Goal: Check status: Check status

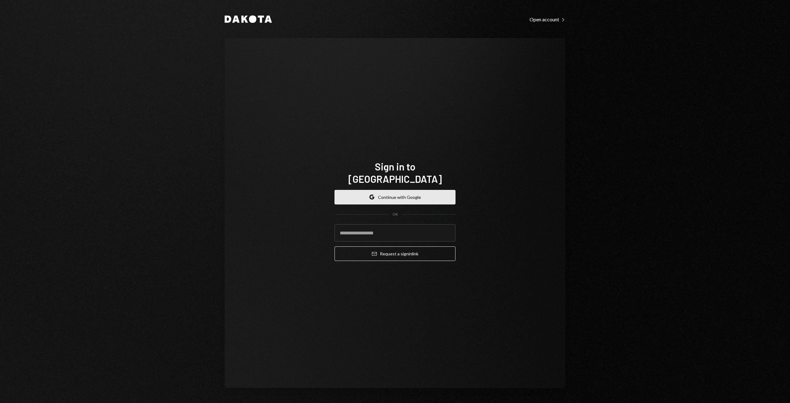
click at [443, 194] on button "Google Continue with Google" at bounding box center [395, 197] width 121 height 15
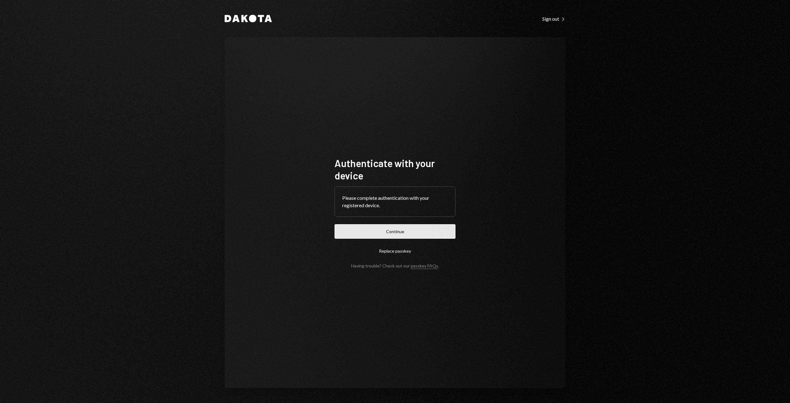
click at [407, 234] on button "Continue" at bounding box center [395, 231] width 121 height 15
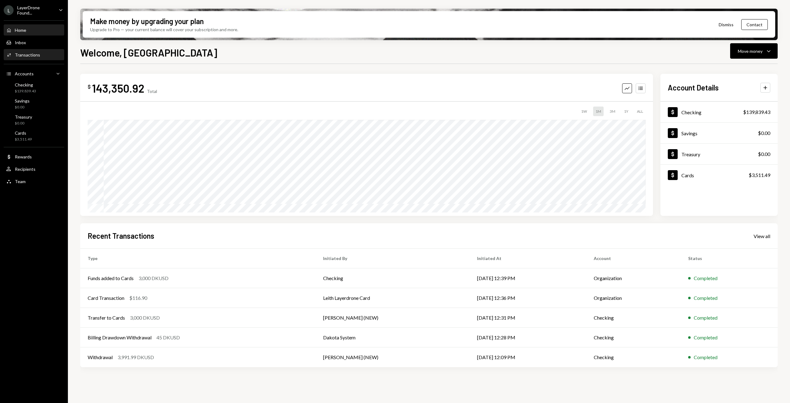
click at [25, 55] on div "Transactions" at bounding box center [27, 54] width 25 height 5
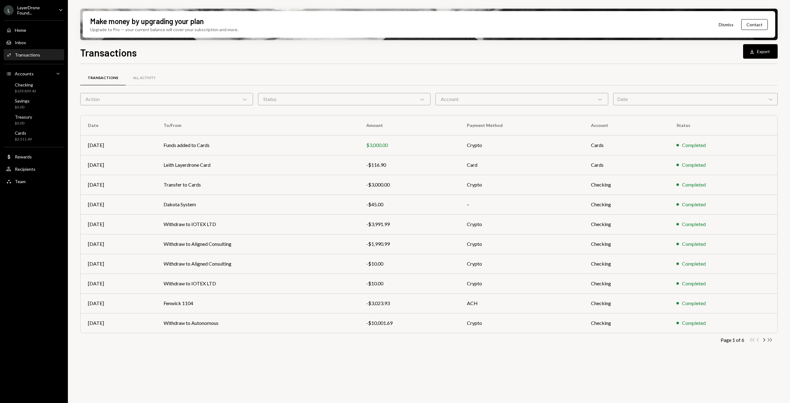
click at [770, 339] on icon "Double Arrow Right" at bounding box center [770, 340] width 6 height 6
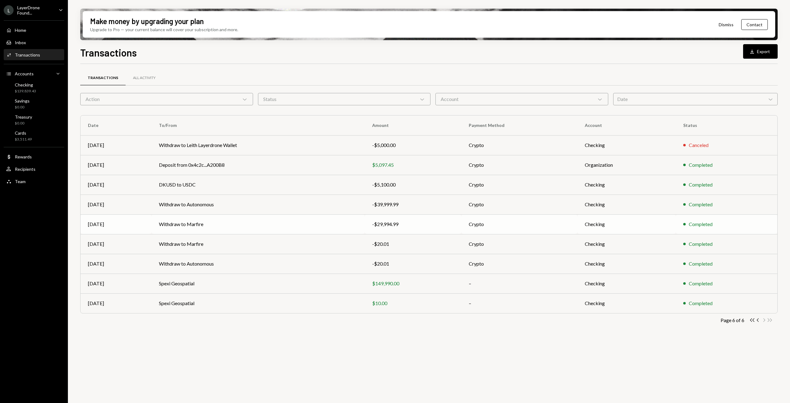
click at [269, 223] on td "Withdraw to Marfire" at bounding box center [258, 224] width 213 height 20
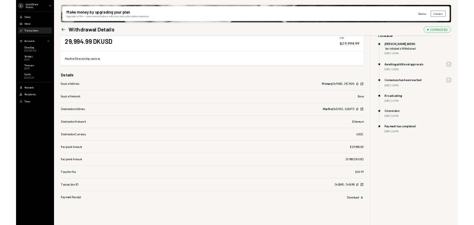
scroll to position [20, 0]
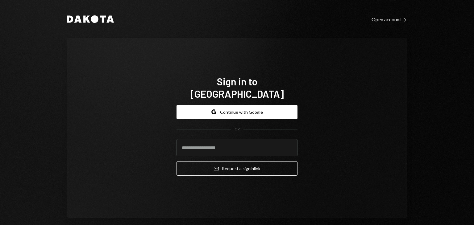
click at [236, 114] on form "Google Continue with Google OR Email Request a sign in link" at bounding box center [237, 140] width 121 height 71
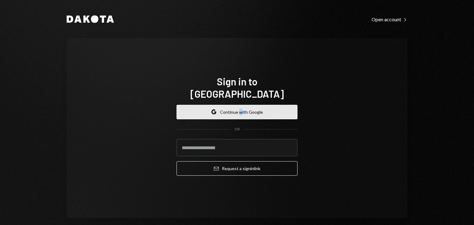
click at [271, 107] on button "Google Continue with Google" at bounding box center [237, 112] width 121 height 15
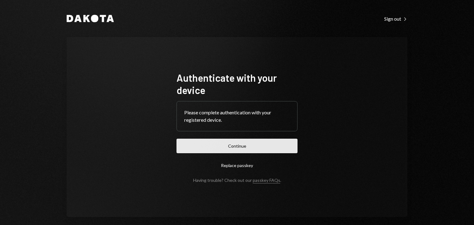
click at [259, 152] on button "Continue" at bounding box center [237, 146] width 121 height 15
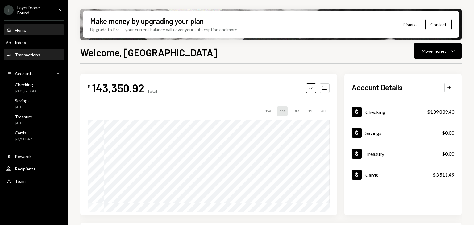
click at [30, 57] on div "Transactions" at bounding box center [27, 54] width 25 height 5
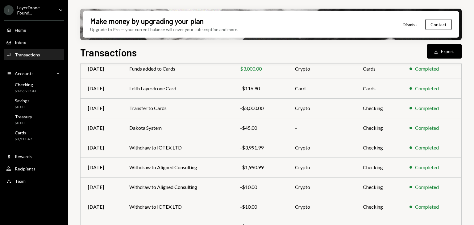
scroll to position [126, 0]
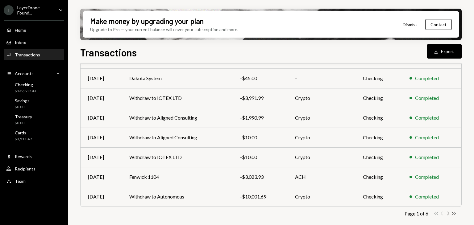
click at [455, 212] on icon "Double Arrow Right" at bounding box center [454, 214] width 6 height 6
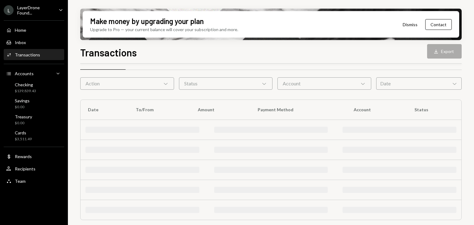
scroll to position [106, 0]
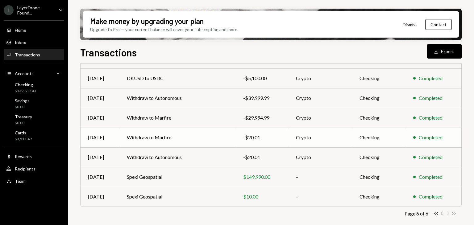
click at [170, 139] on td "Withdraw to Marfire" at bounding box center [177, 138] width 117 height 20
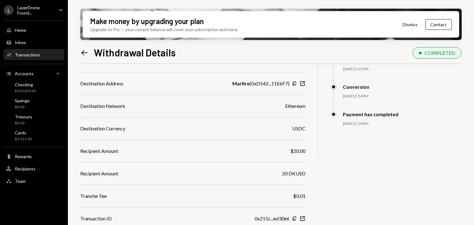
scroll to position [130, 0]
click at [85, 53] on icon "Left Arrow" at bounding box center [84, 52] width 9 height 9
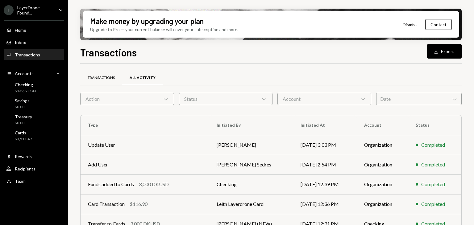
click at [109, 81] on div "Transactions" at bounding box center [101, 78] width 42 height 15
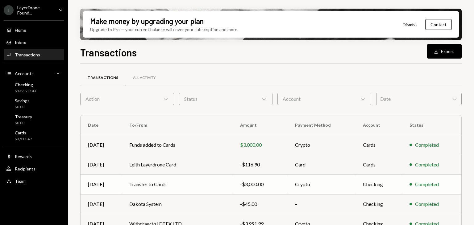
scroll to position [126, 0]
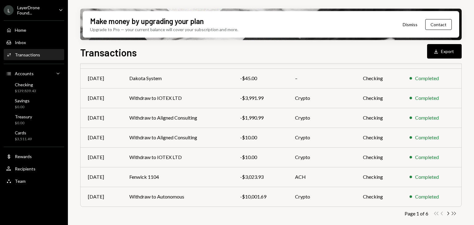
click at [454, 212] on icon "Double Arrow Right" at bounding box center [454, 214] width 6 height 6
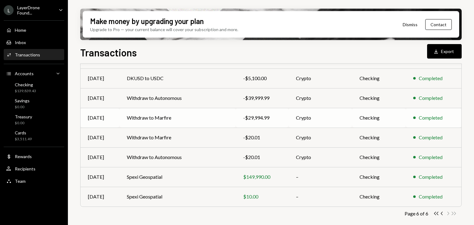
click at [169, 119] on td "Withdraw to Marfire" at bounding box center [177, 118] width 117 height 20
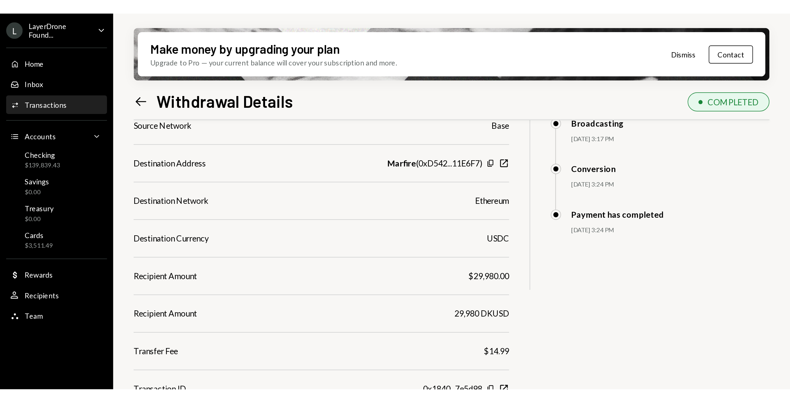
scroll to position [49, 0]
